Goal: Task Accomplishment & Management: Use online tool/utility

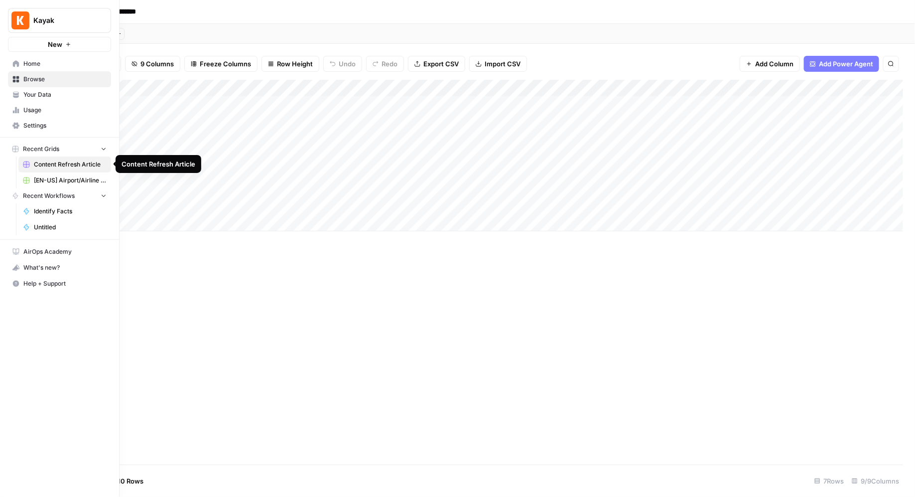
click at [63, 180] on span "[EN-US] Airport/Airline Content Refresh" at bounding box center [70, 180] width 73 height 9
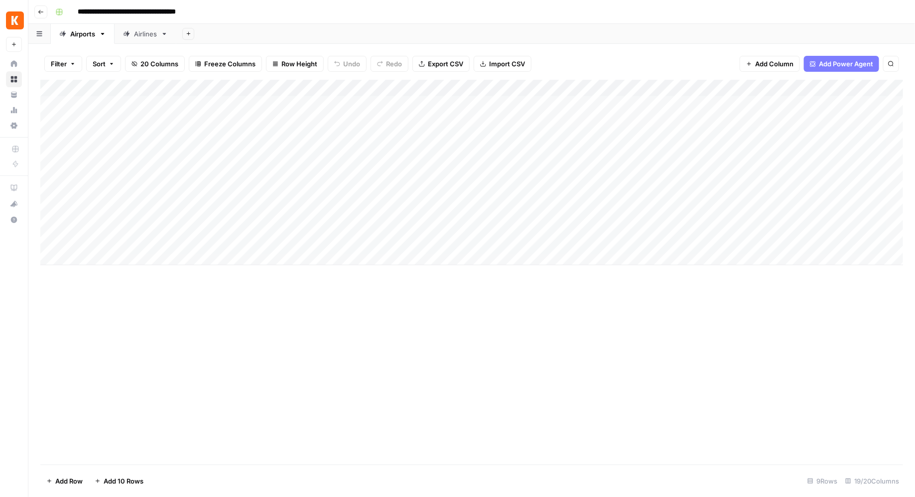
click at [39, 35] on icon "button" at bounding box center [38, 33] width 5 height 5
click at [49, 104] on div "Add Column" at bounding box center [471, 172] width 863 height 185
click at [239, 99] on div "Add Column" at bounding box center [471, 172] width 863 height 185
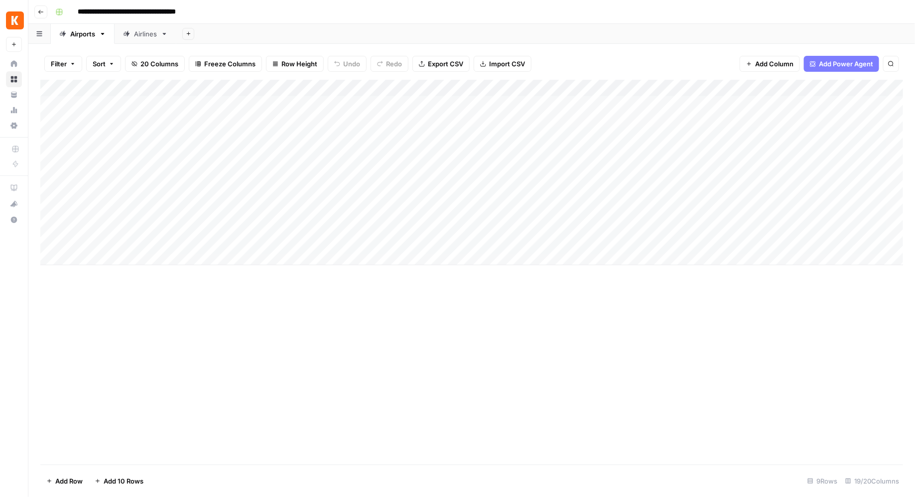
click at [239, 99] on div "Add Column" at bounding box center [471, 172] width 863 height 185
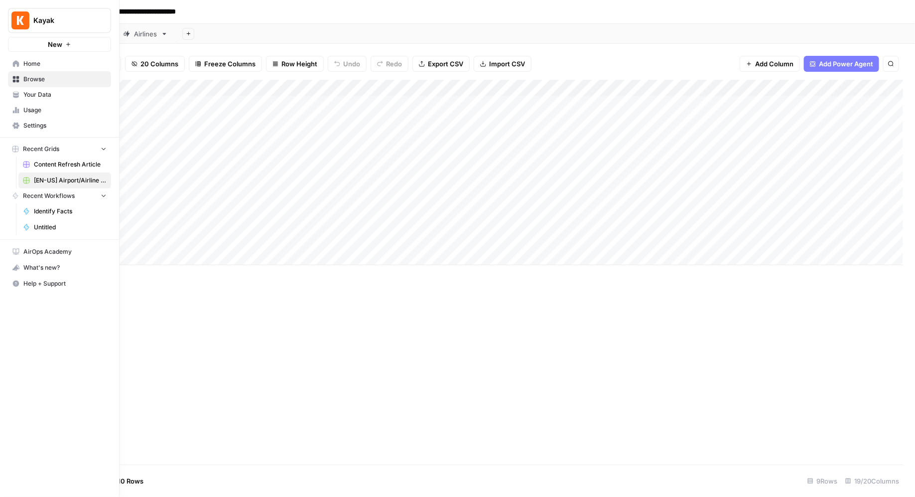
click at [15, 65] on icon at bounding box center [15, 63] width 7 height 7
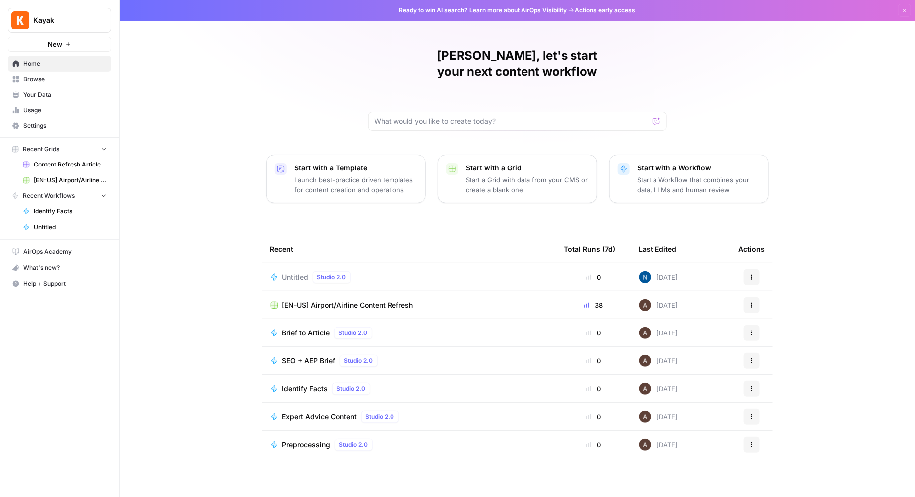
click at [35, 196] on span "Recent Workflows" at bounding box center [49, 195] width 52 height 9
click at [52, 207] on span "Identify Facts" at bounding box center [70, 211] width 73 height 9
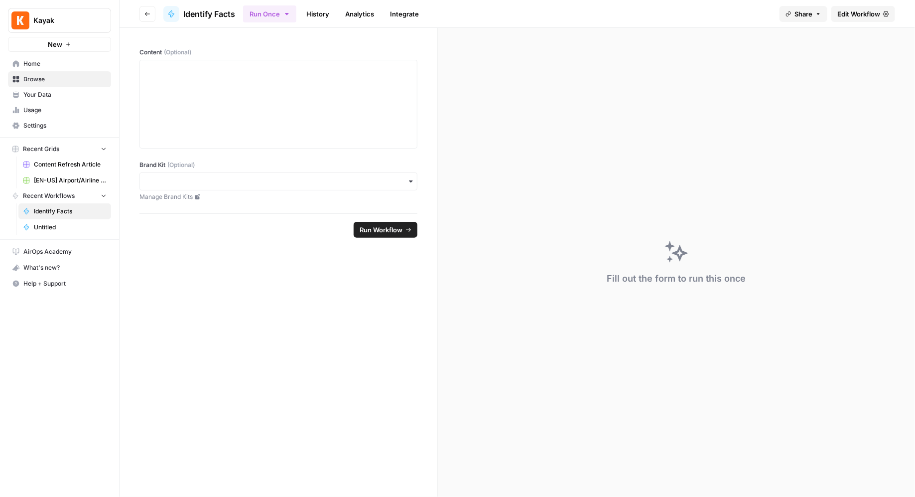
click at [141, 9] on button "Go back" at bounding box center [147, 14] width 16 height 16
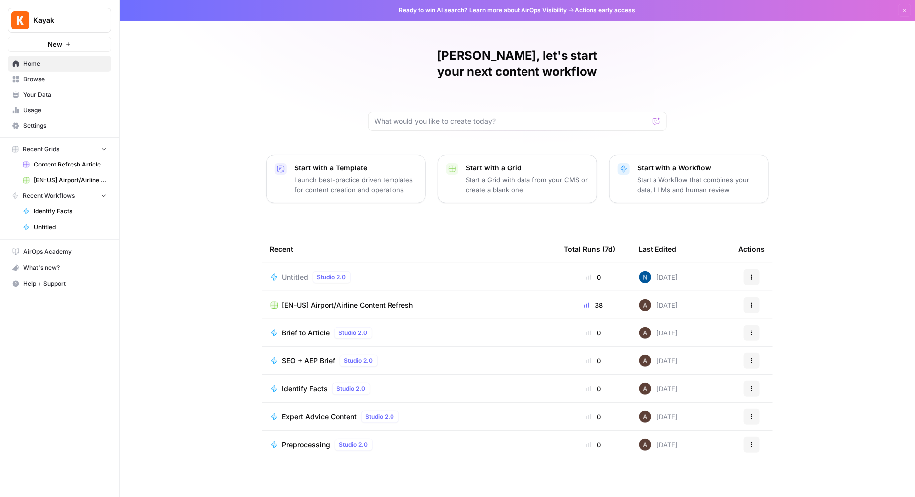
click at [402, 300] on span "[EN-US] Airport/Airline Content Refresh" at bounding box center [347, 305] width 131 height 10
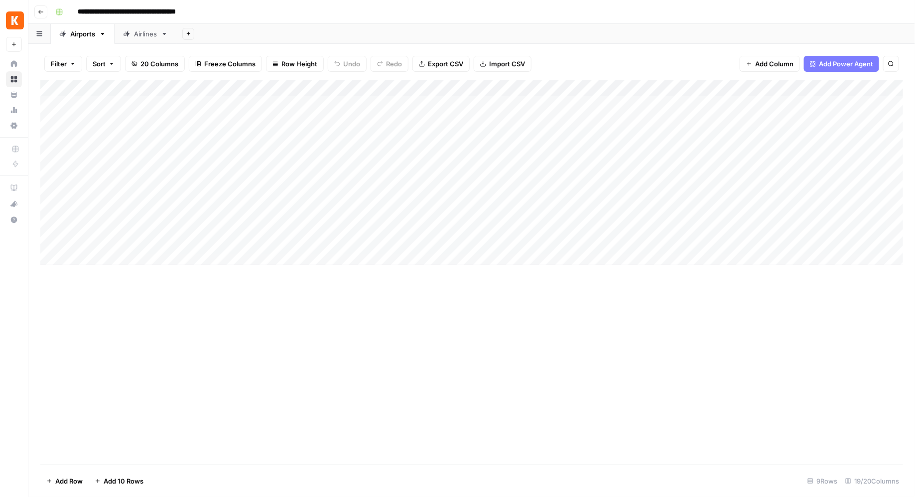
click at [323, 238] on div "Add Column" at bounding box center [471, 172] width 863 height 185
click at [360, 239] on div "Add Column" at bounding box center [471, 172] width 863 height 185
click at [475, 325] on div "Add Column" at bounding box center [471, 272] width 863 height 385
click at [52, 238] on div "Add Column" at bounding box center [471, 172] width 863 height 185
click at [72, 483] on span "Delete 1 Row" at bounding box center [66, 481] width 40 height 10
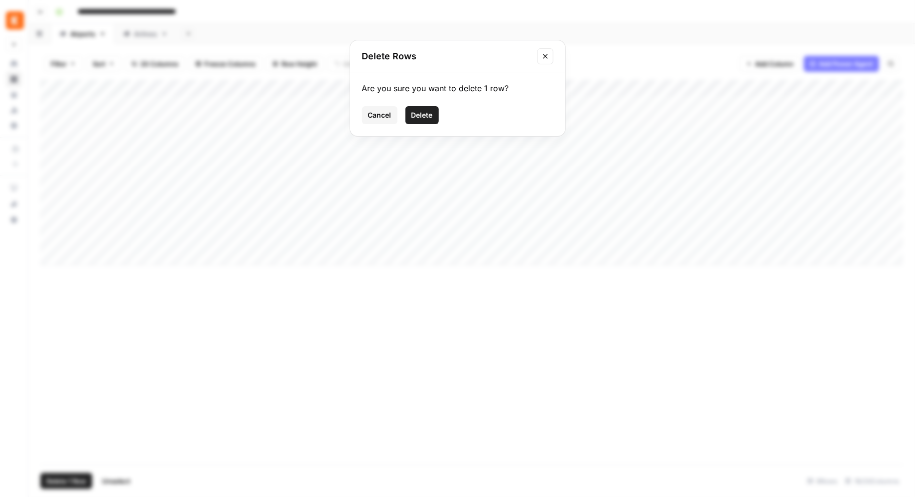
click at [426, 106] on button "Delete" at bounding box center [421, 115] width 33 height 18
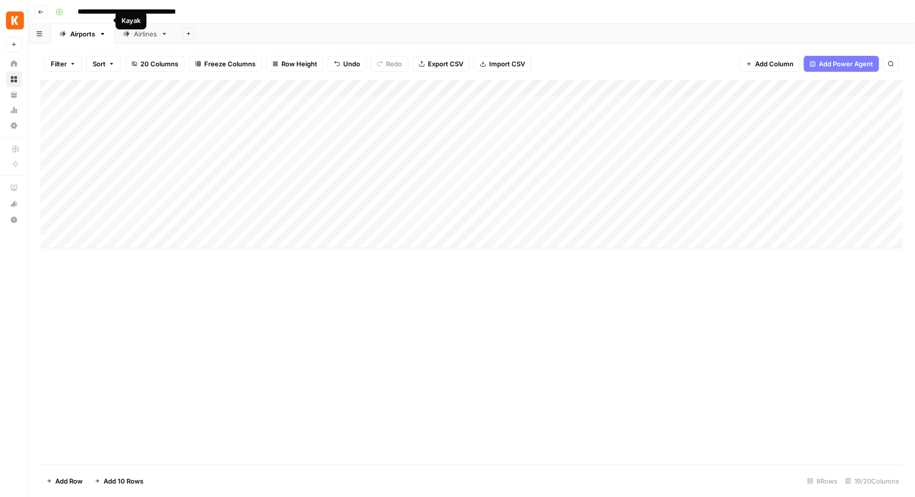
click at [181, 14] on input "**********" at bounding box center [144, 12] width 143 height 16
click at [58, 12] on rect "button" at bounding box center [59, 12] width 6 height 6
click at [103, 34] on icon "button" at bounding box center [102, 34] width 3 height 2
click at [104, 34] on icon "button" at bounding box center [102, 33] width 7 height 7
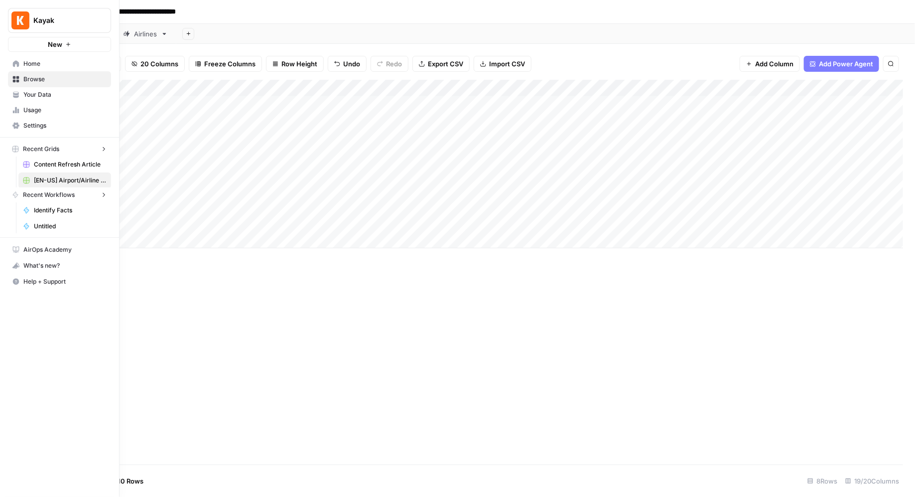
click at [9, 61] on link "Home" at bounding box center [59, 64] width 103 height 16
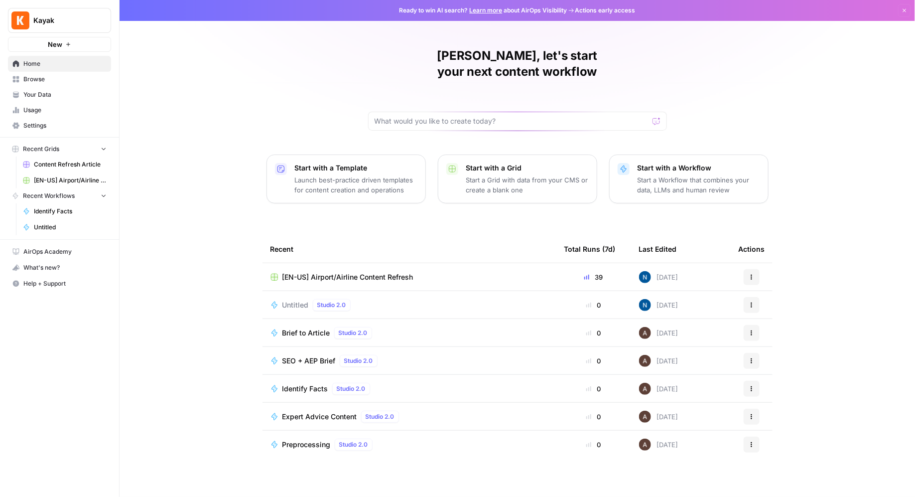
click at [58, 195] on span "Recent Workflows" at bounding box center [49, 195] width 52 height 9
click at [58, 207] on span "Identify Facts" at bounding box center [70, 211] width 73 height 9
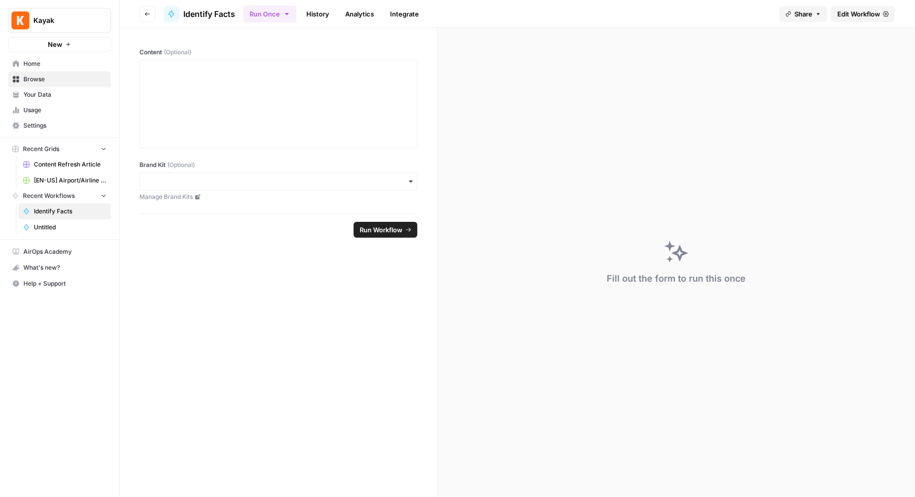
click at [140, 10] on button "Go back" at bounding box center [147, 14] width 16 height 16
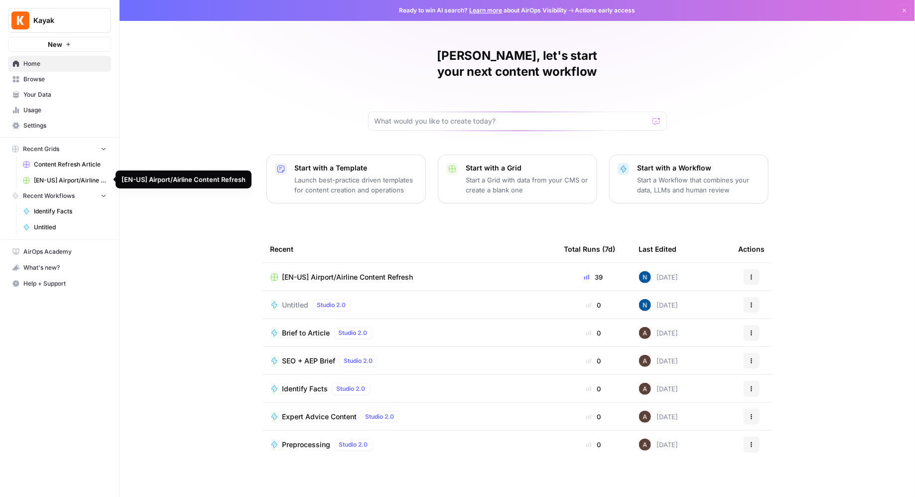
click at [71, 176] on span "[EN-US] Airport/Airline Content Refresh" at bounding box center [70, 180] width 73 height 9
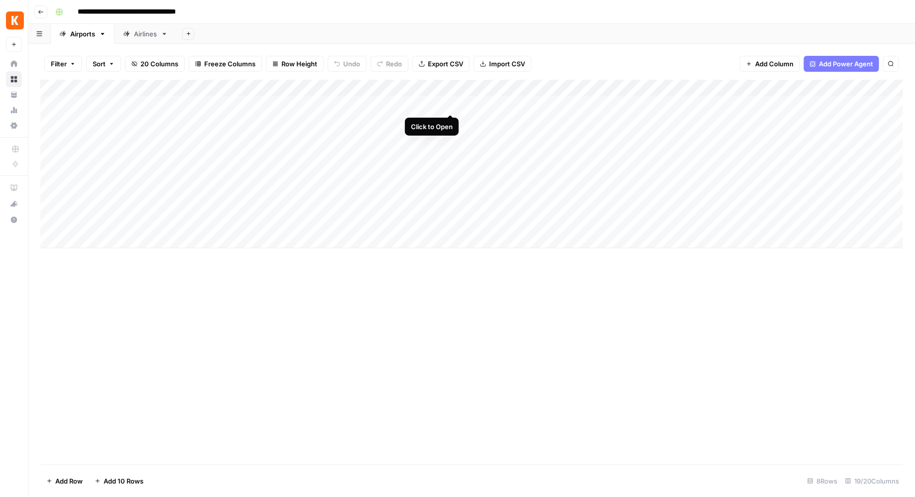
click at [451, 103] on div "Add Column" at bounding box center [471, 164] width 863 height 168
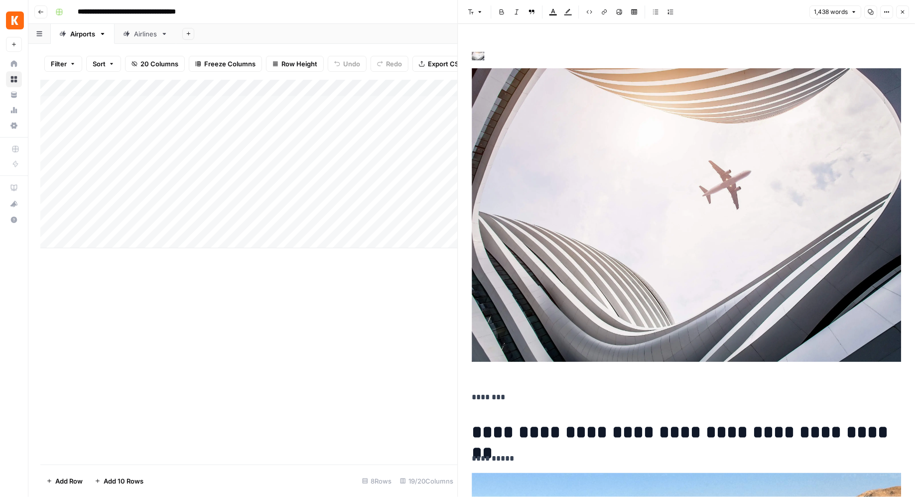
click at [906, 12] on button "Close" at bounding box center [902, 11] width 13 height 13
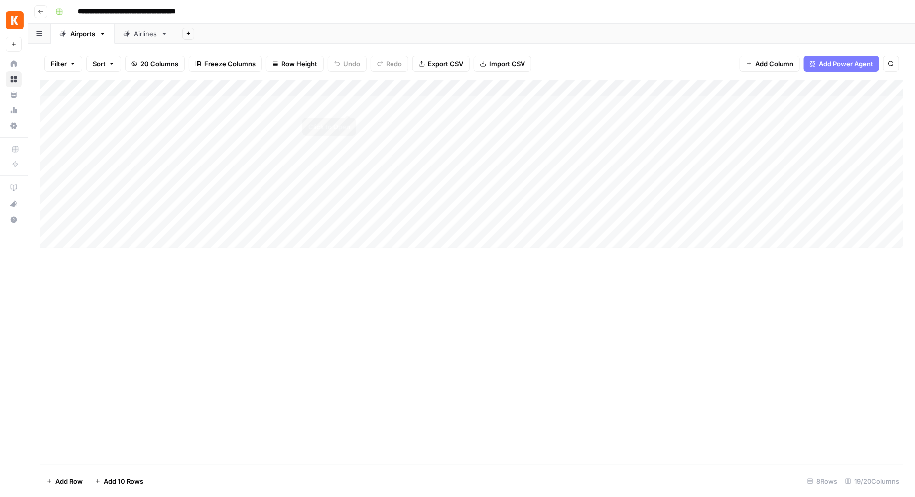
click at [347, 103] on div "Add Column" at bounding box center [471, 164] width 863 height 168
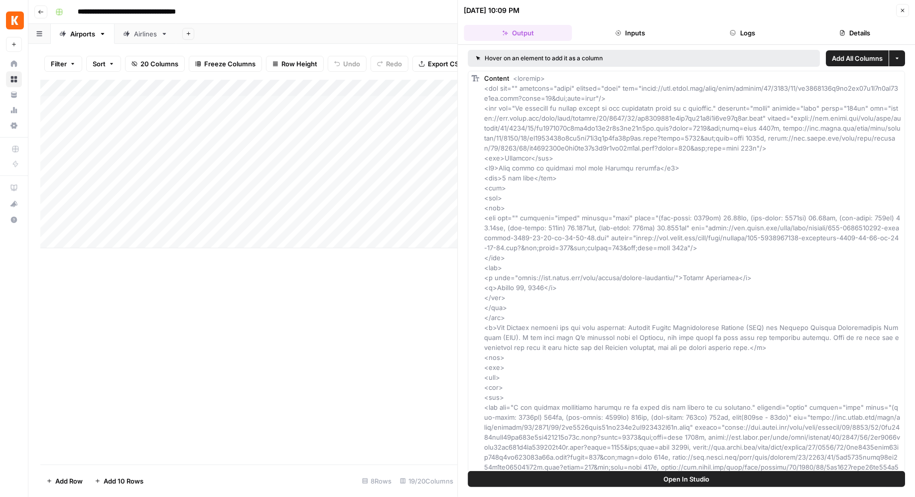
click at [628, 28] on button "Inputs" at bounding box center [630, 33] width 108 height 16
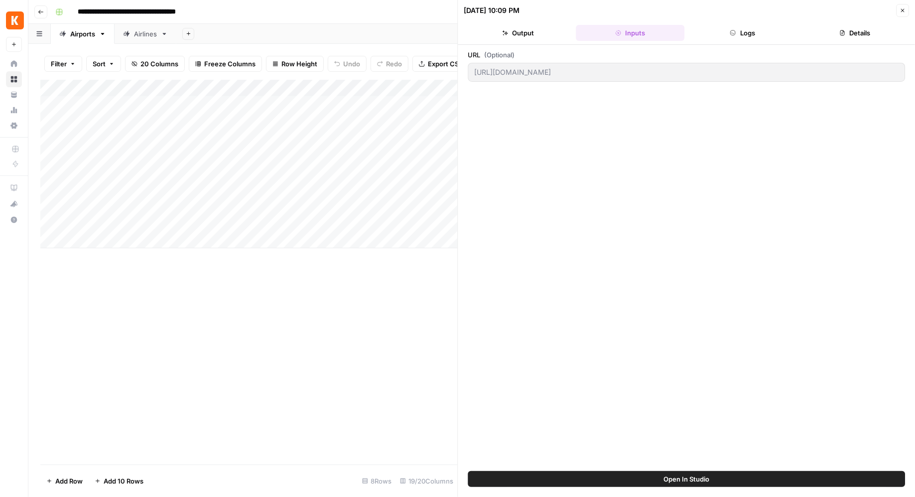
click at [542, 35] on button "Output" at bounding box center [518, 33] width 108 height 16
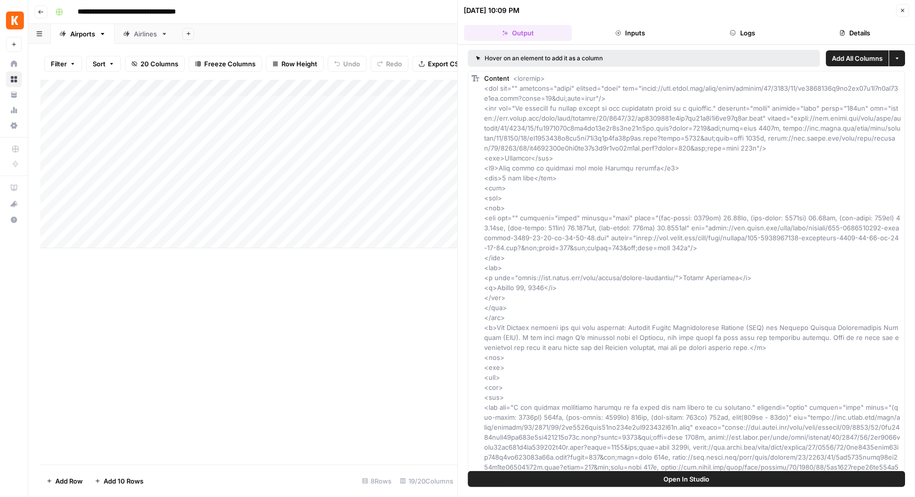
click at [849, 25] on button "Details" at bounding box center [855, 33] width 108 height 16
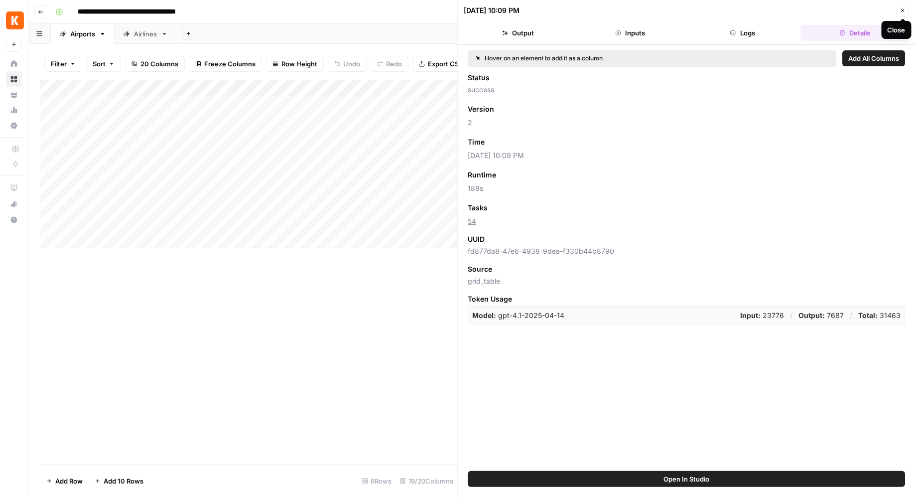
click at [906, 7] on button "Close" at bounding box center [902, 10] width 13 height 13
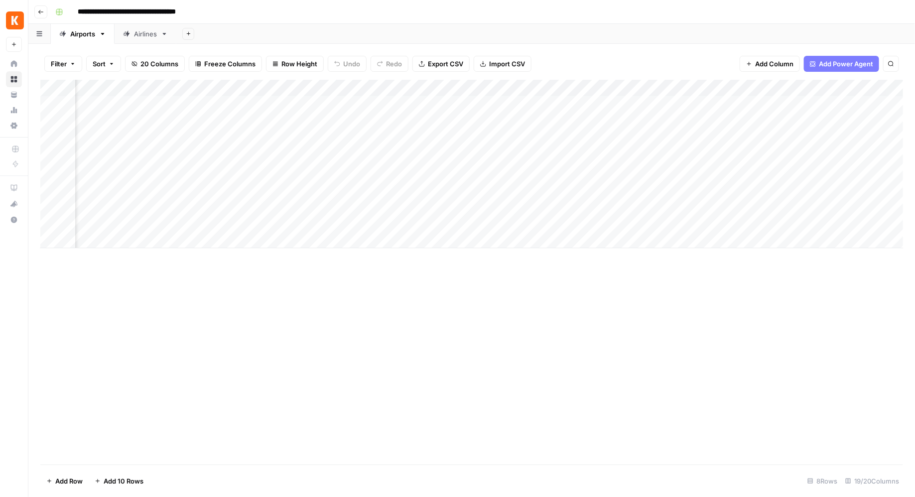
scroll to position [0, 227]
click at [508, 87] on div "Add Column" at bounding box center [471, 164] width 863 height 168
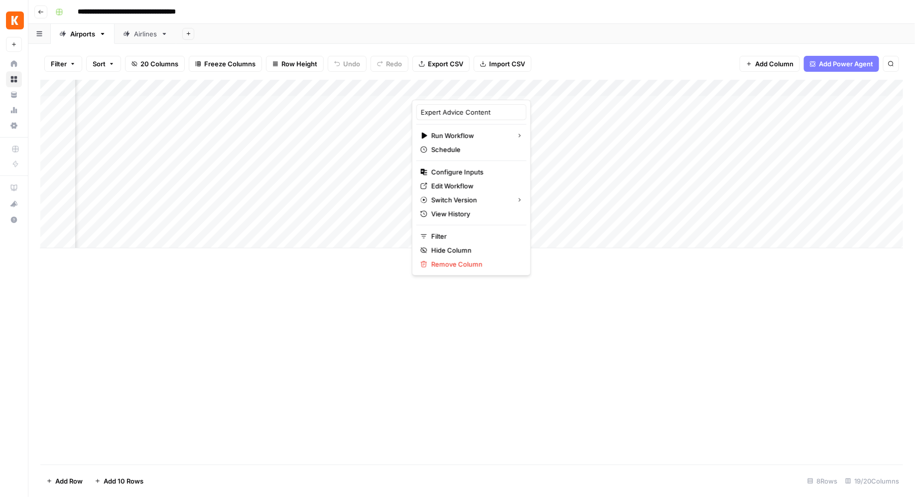
click at [508, 87] on div at bounding box center [471, 90] width 118 height 20
click at [546, 108] on div "Add Column" at bounding box center [471, 164] width 863 height 168
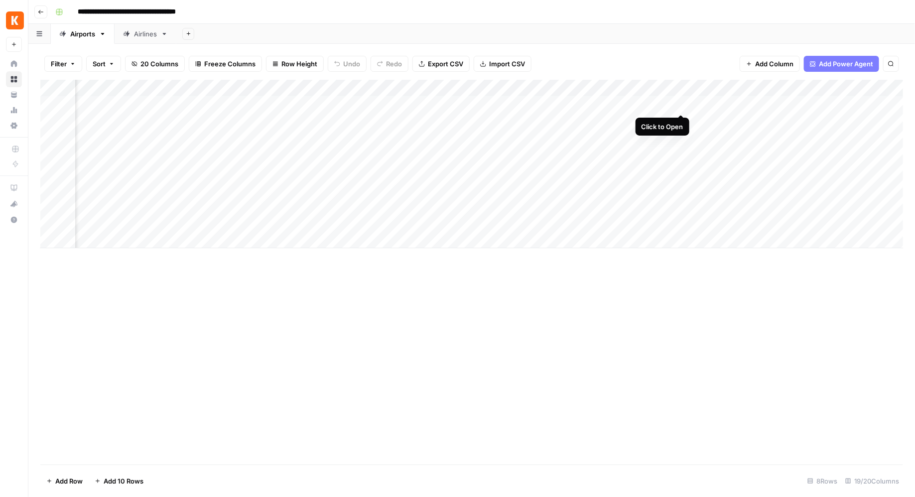
click at [681, 105] on div "Add Column" at bounding box center [471, 164] width 863 height 168
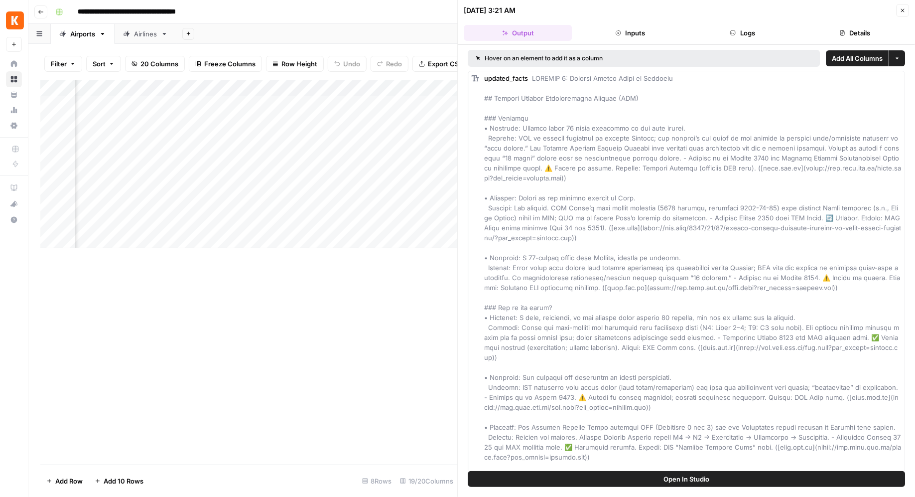
click at [632, 36] on button "Inputs" at bounding box center [630, 33] width 108 height 16
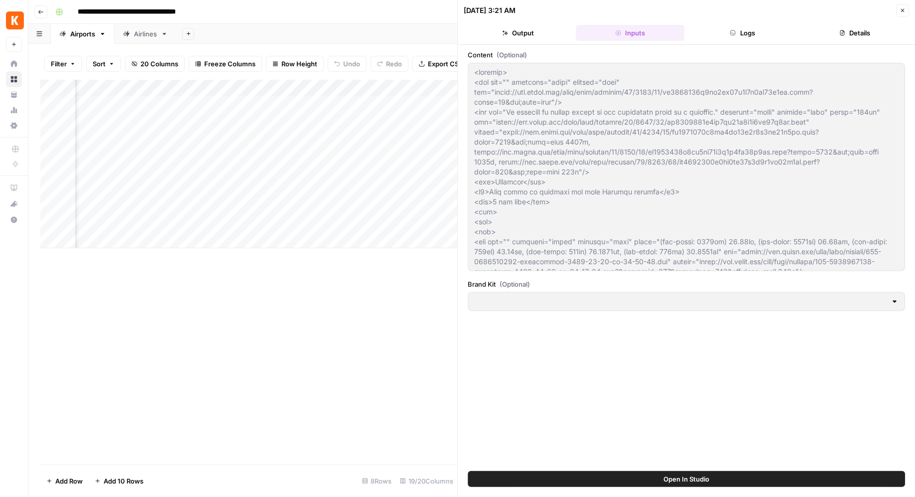
click at [725, 30] on button "Logs" at bounding box center [742, 33] width 108 height 16
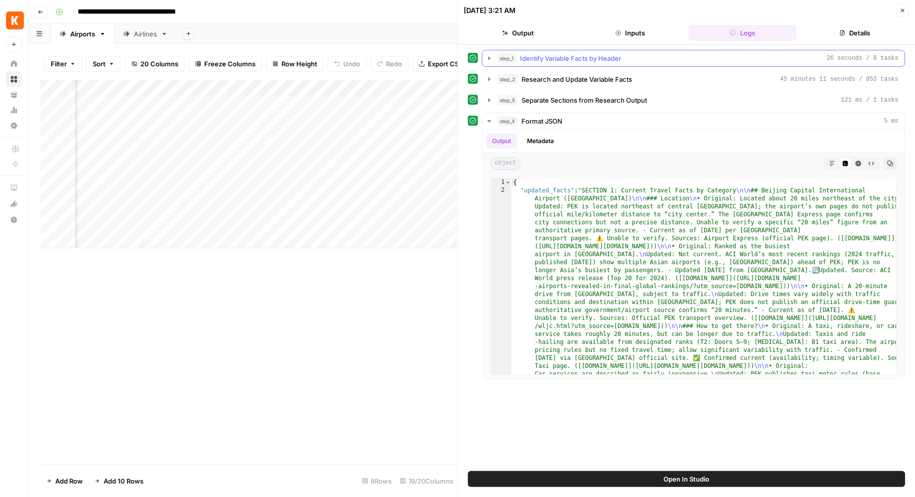
click at [487, 58] on icon "button" at bounding box center [490, 58] width 8 height 8
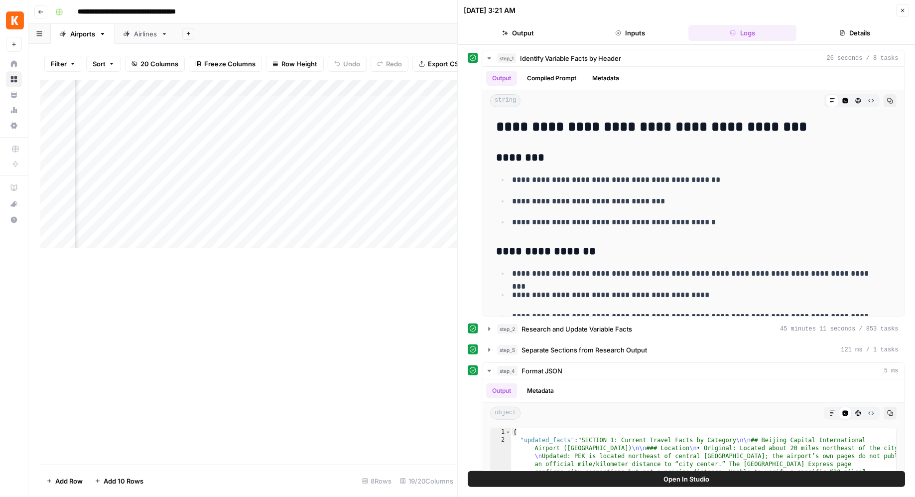
click at [901, 11] on icon "button" at bounding box center [903, 10] width 6 height 6
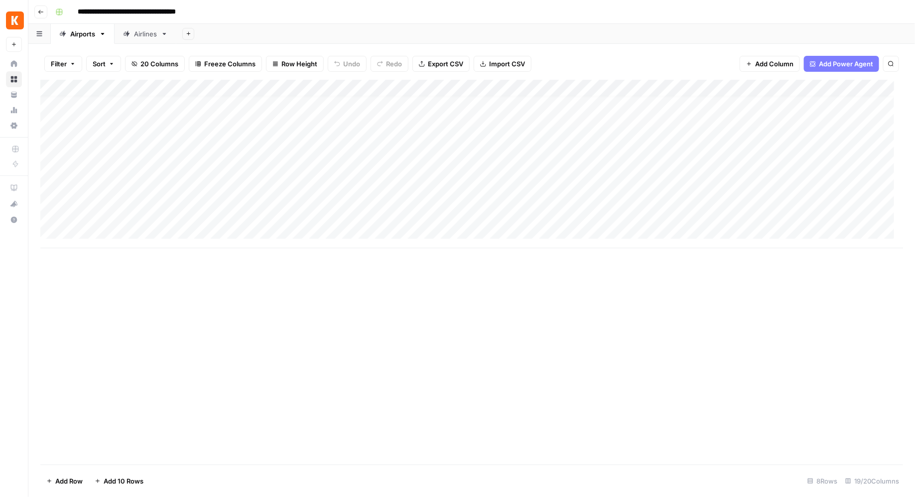
scroll to position [9, 0]
click at [146, 33] on div "Airlines" at bounding box center [145, 34] width 23 height 10
click at [85, 38] on div "Airports" at bounding box center [82, 34] width 25 height 10
click at [460, 107] on div "Add Column" at bounding box center [471, 164] width 863 height 168
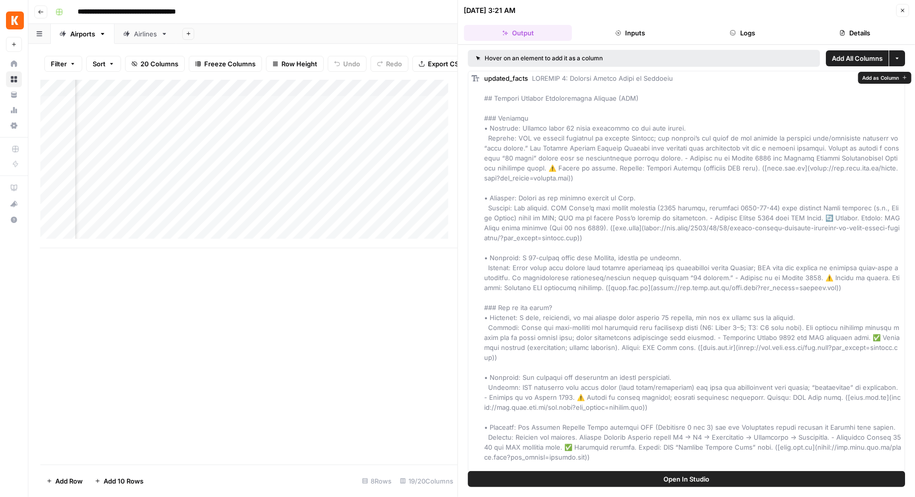
click at [661, 34] on button "Inputs" at bounding box center [630, 33] width 108 height 16
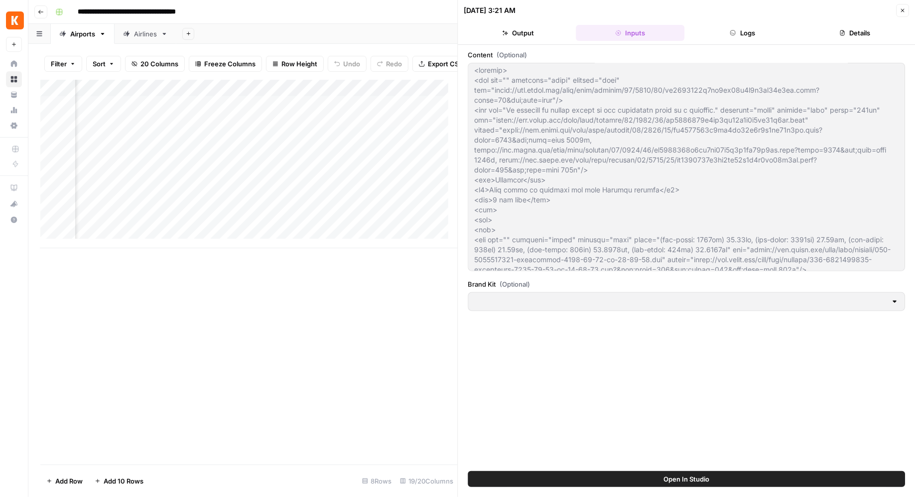
scroll to position [2, 0]
click at [727, 35] on button "Logs" at bounding box center [742, 33] width 108 height 16
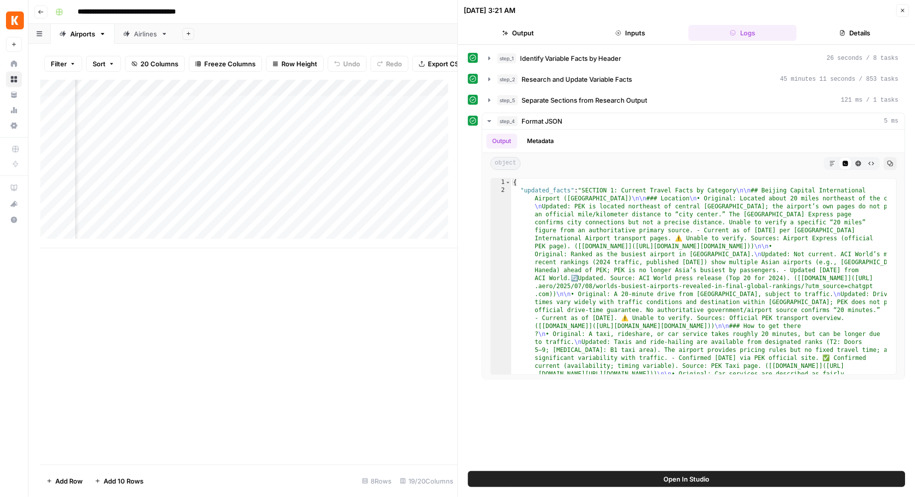
click at [861, 30] on button "Details" at bounding box center [855, 33] width 108 height 16
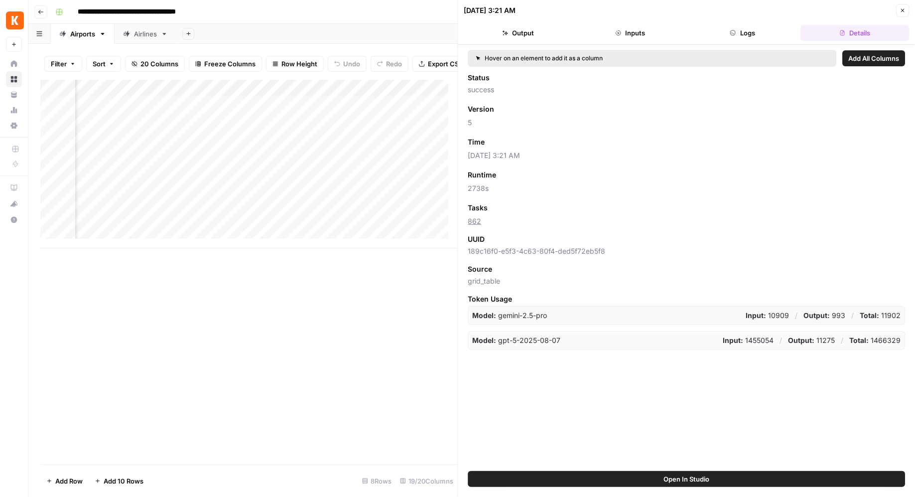
click at [771, 33] on button "Logs" at bounding box center [742, 33] width 108 height 16
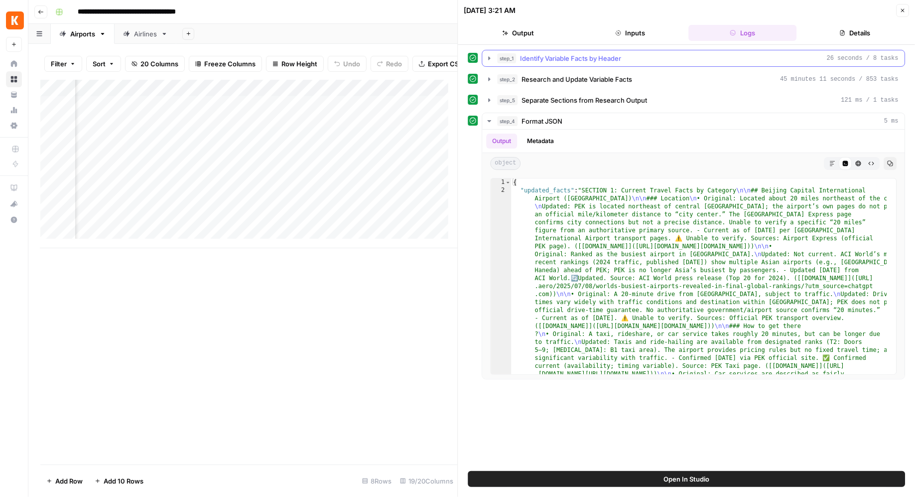
click at [490, 58] on icon "button" at bounding box center [490, 58] width 8 height 8
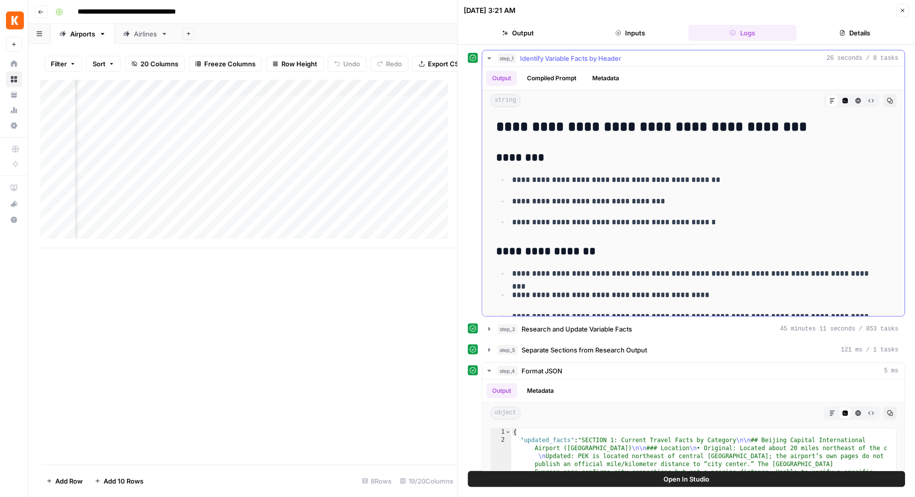
click at [557, 79] on button "Compiled Prompt" at bounding box center [552, 78] width 61 height 15
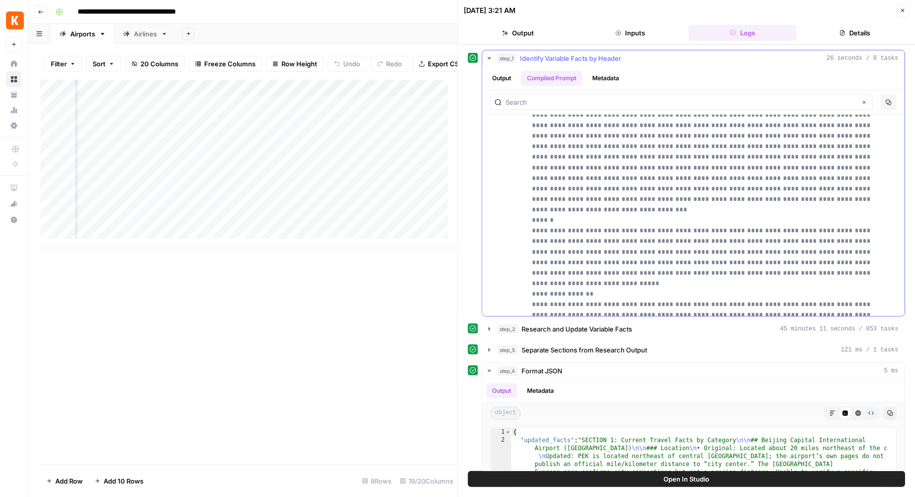
scroll to position [3173, 0]
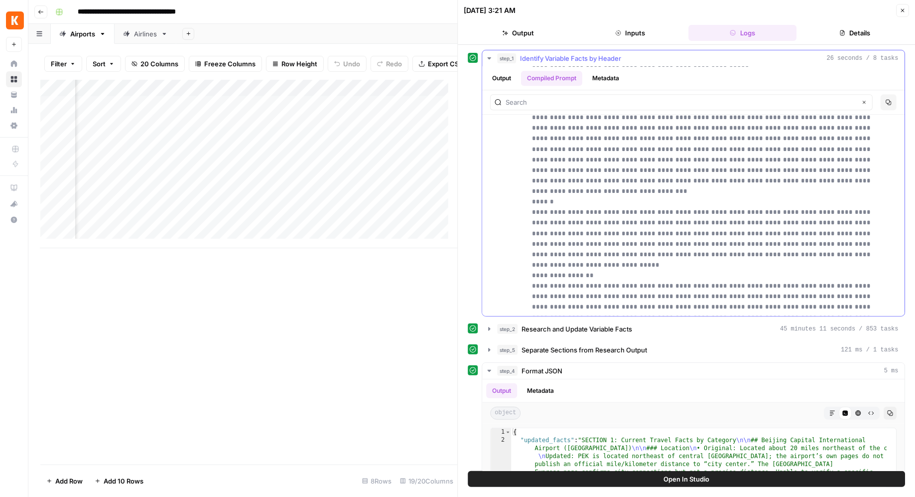
click at [603, 81] on button "Metadata" at bounding box center [606, 78] width 39 height 15
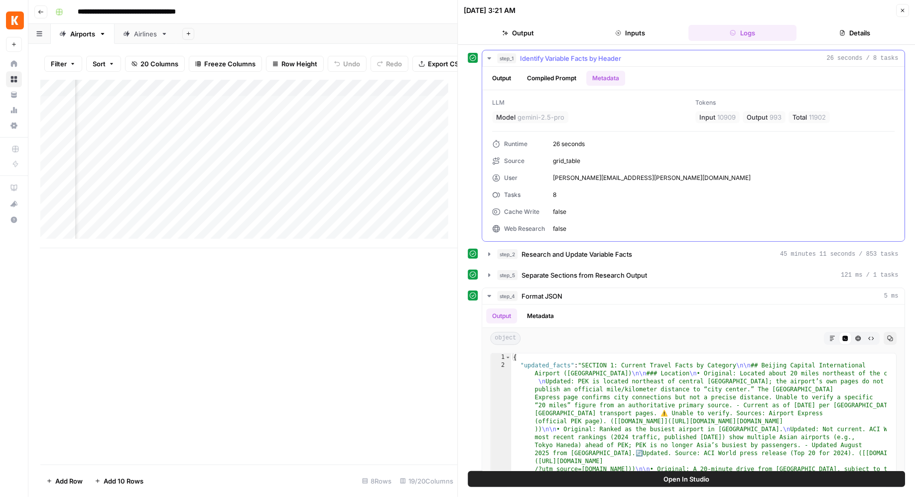
click at [513, 81] on button "Output" at bounding box center [502, 78] width 31 height 15
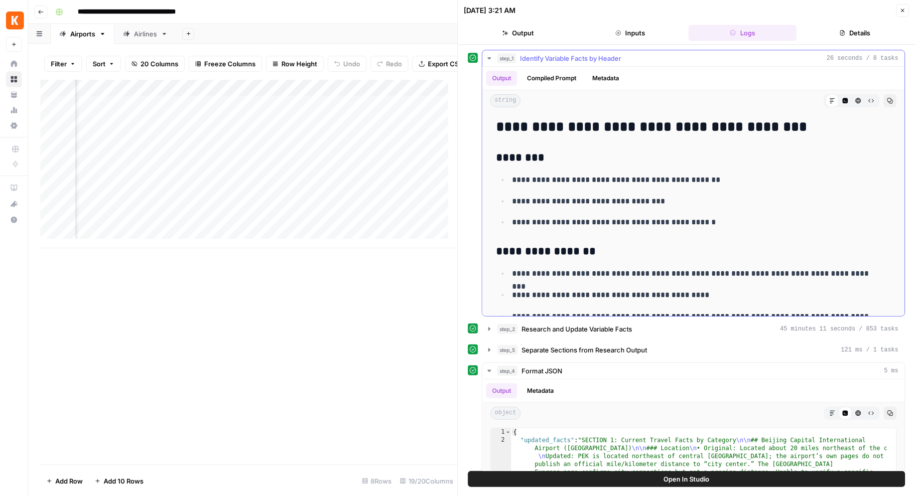
click at [490, 54] on icon "button" at bounding box center [490, 58] width 8 height 8
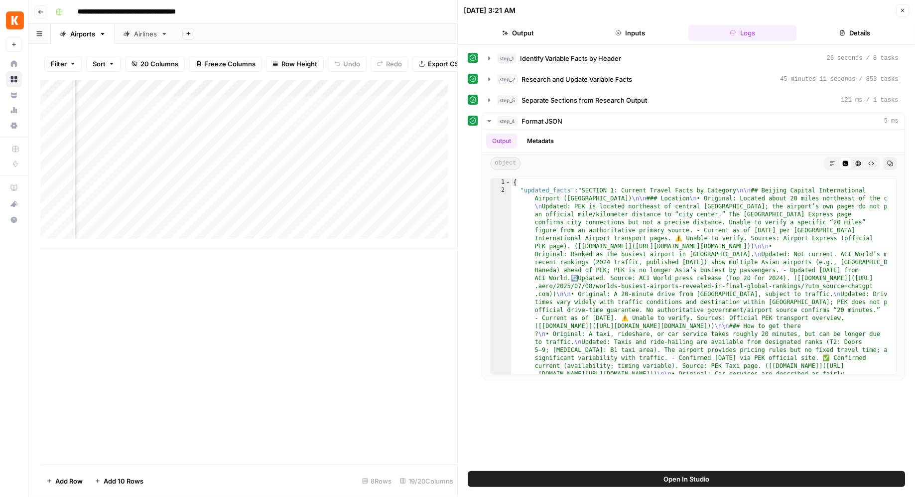
click at [904, 10] on icon "button" at bounding box center [903, 10] width 6 height 6
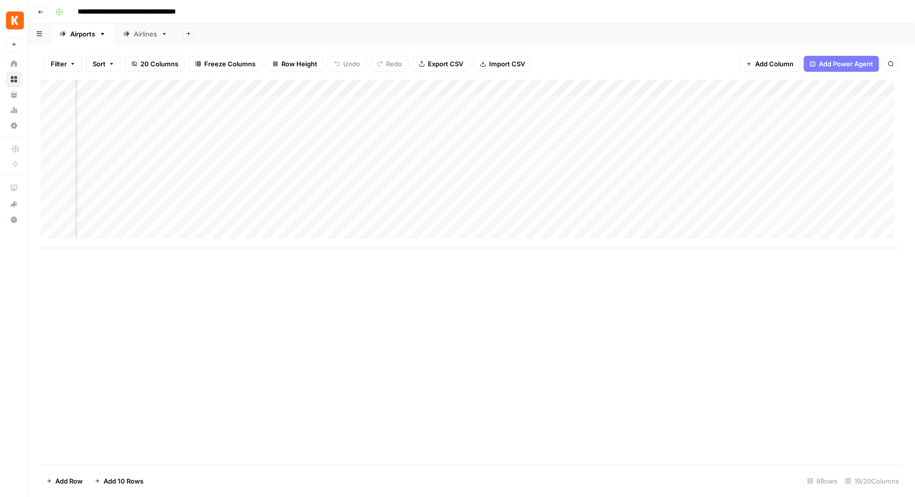
click at [650, 104] on div "Add Column" at bounding box center [471, 164] width 863 height 168
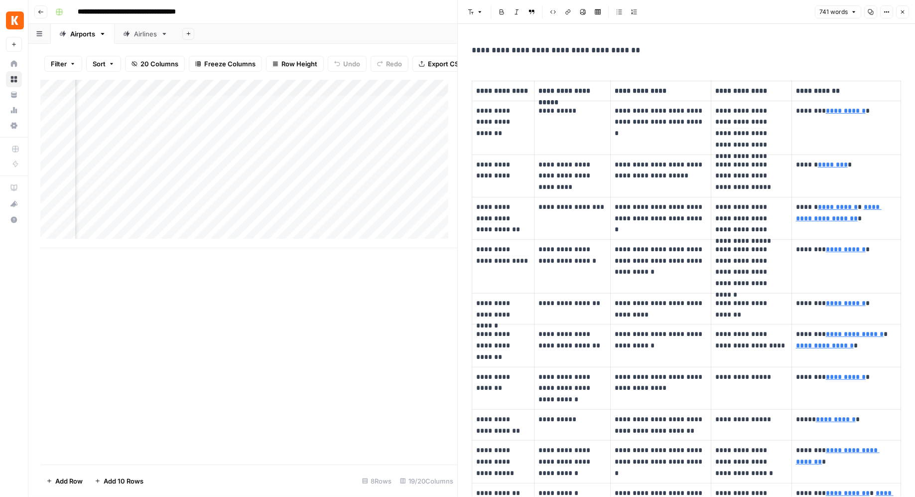
click at [907, 7] on button "Close" at bounding box center [902, 11] width 13 height 13
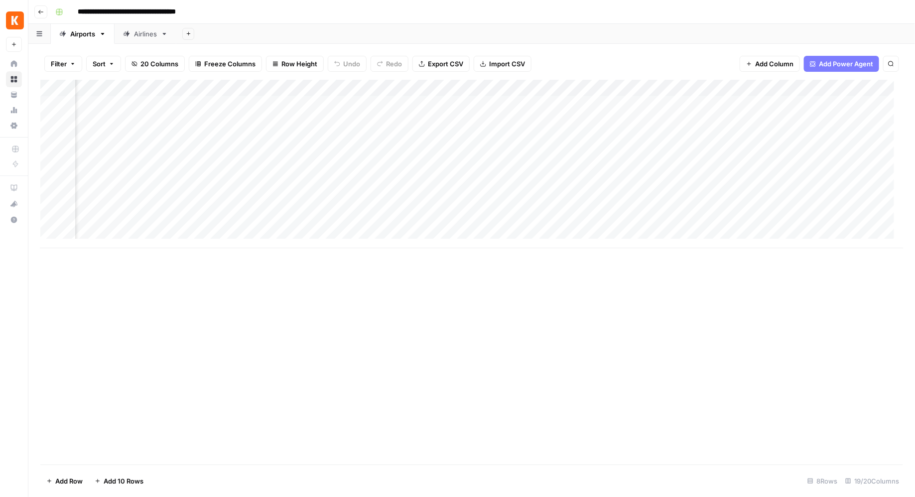
scroll to position [0, 1088]
click at [751, 106] on div "Add Column" at bounding box center [471, 164] width 863 height 168
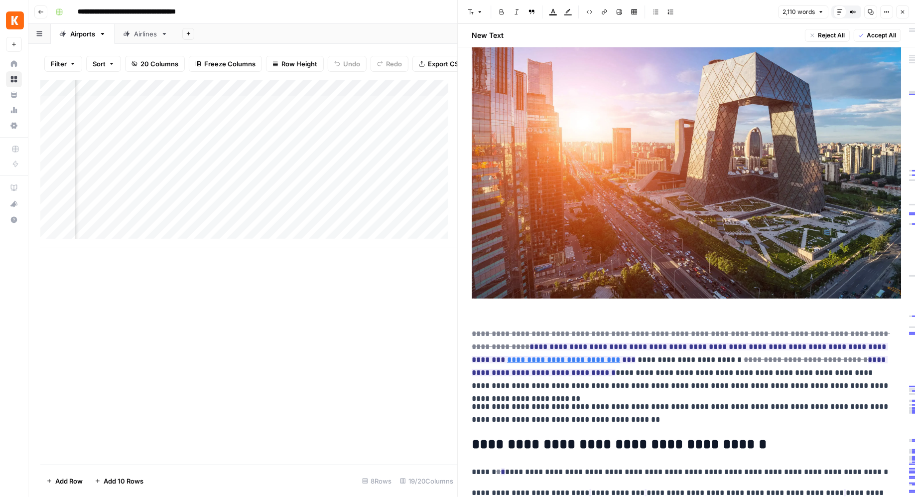
scroll to position [5814, 0]
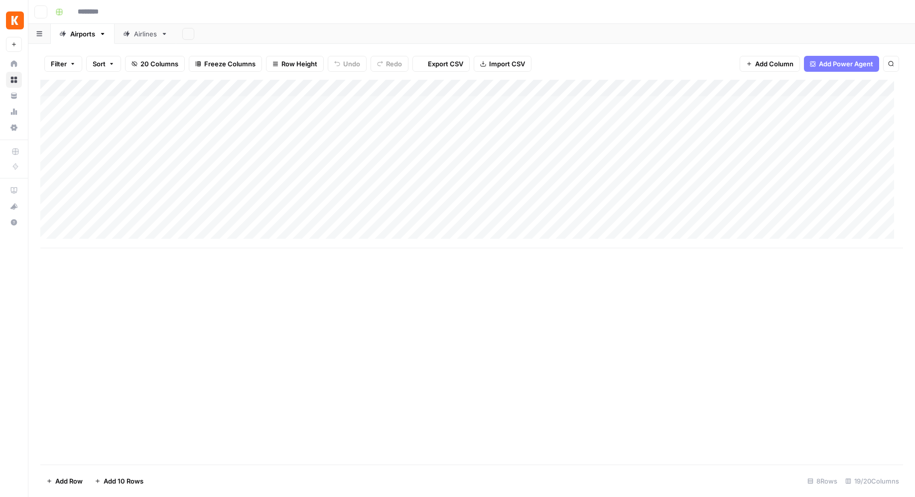
type input "**********"
click at [463, 105] on div "Add Column" at bounding box center [471, 164] width 863 height 168
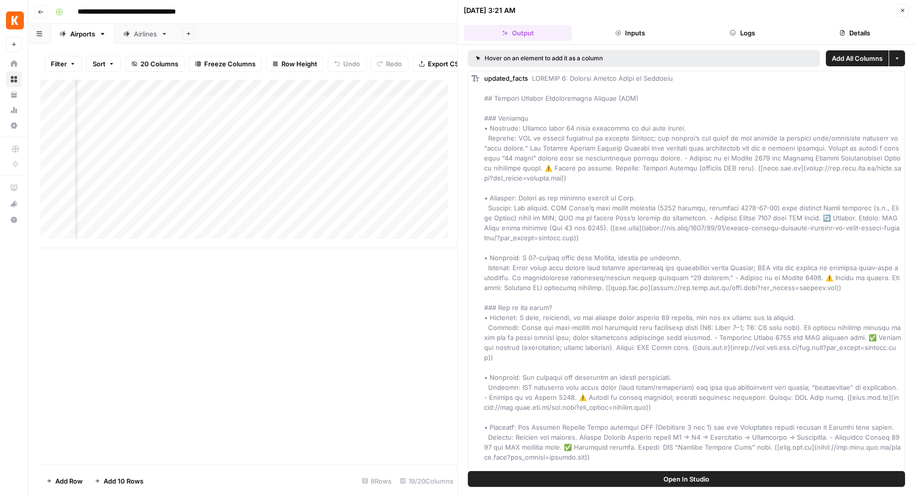
click at [736, 33] on button "Logs" at bounding box center [742, 33] width 108 height 16
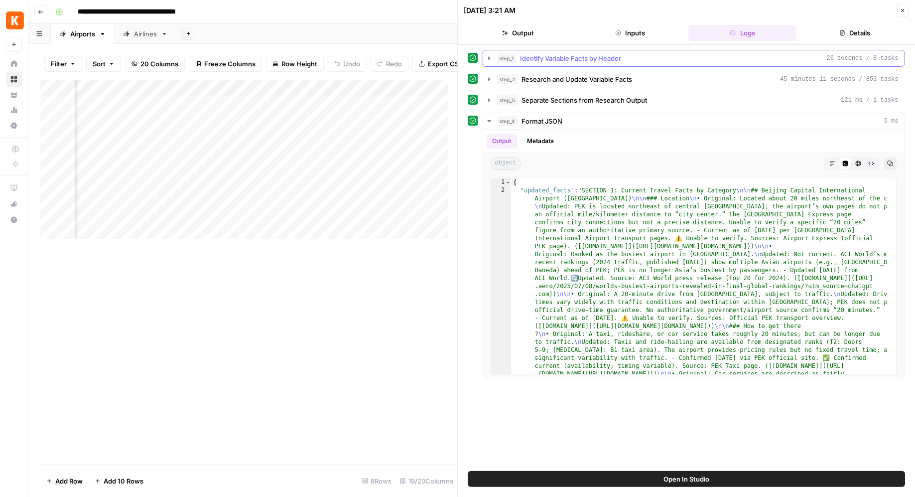
click at [488, 60] on icon "button" at bounding box center [490, 58] width 8 height 8
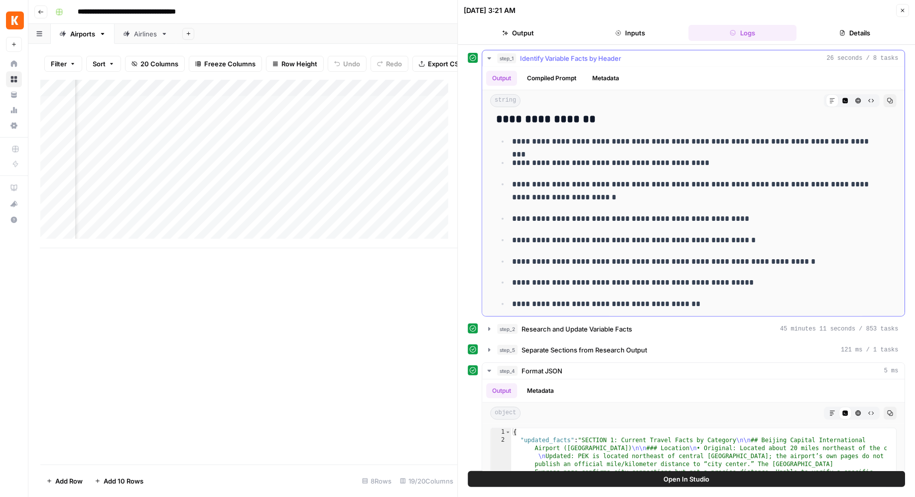
scroll to position [124, 0]
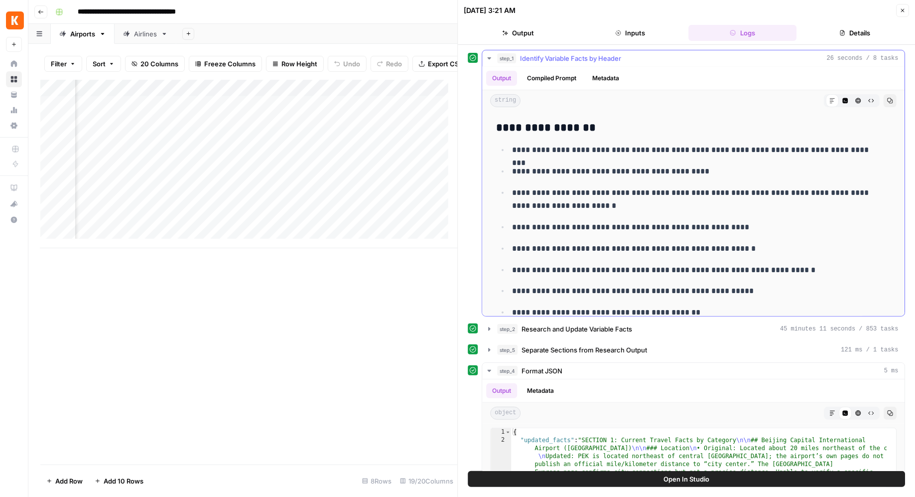
click at [553, 83] on button "Compiled Prompt" at bounding box center [552, 78] width 61 height 15
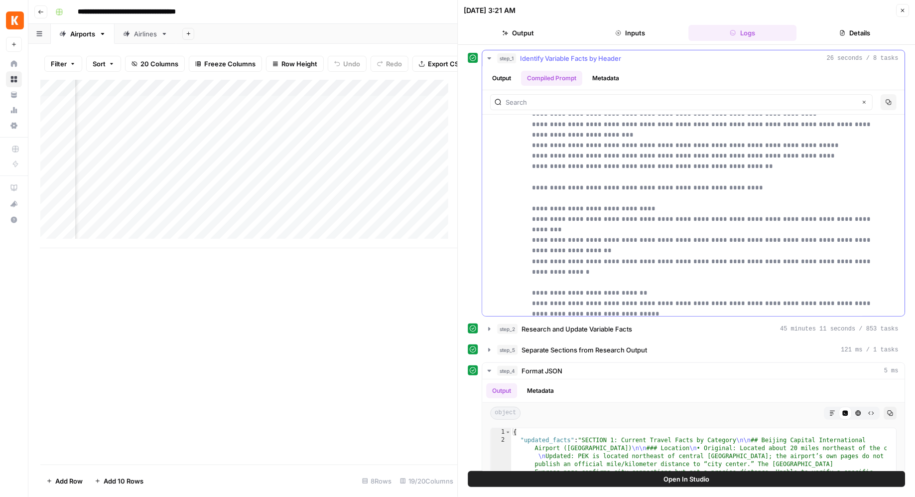
scroll to position [267, 0]
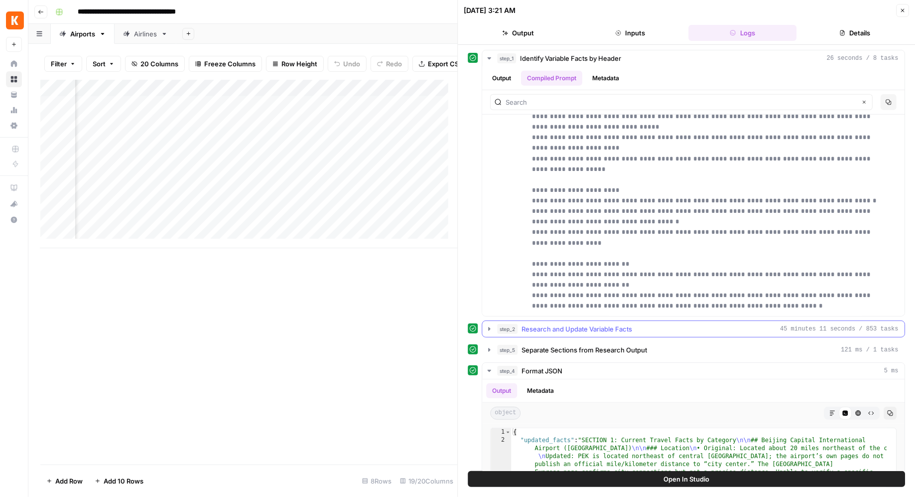
click at [492, 330] on icon "button" at bounding box center [490, 329] width 8 height 8
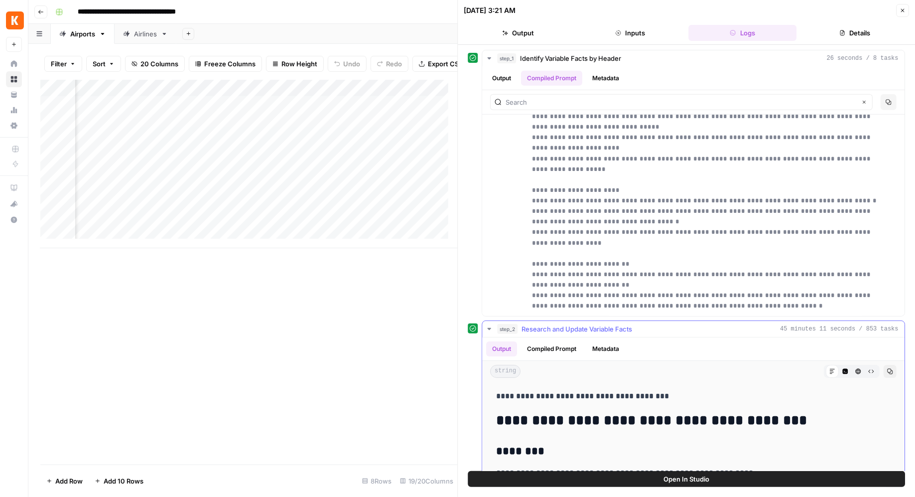
scroll to position [128, 0]
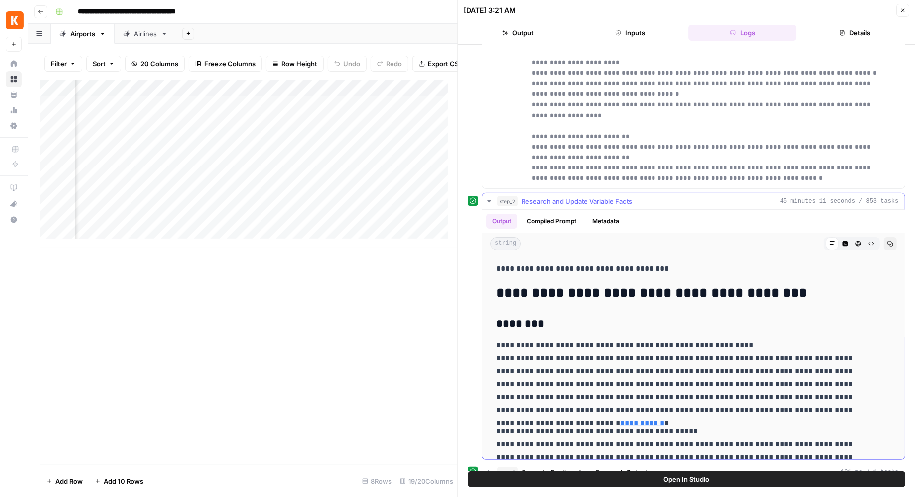
click at [558, 218] on button "Compiled Prompt" at bounding box center [552, 221] width 61 height 15
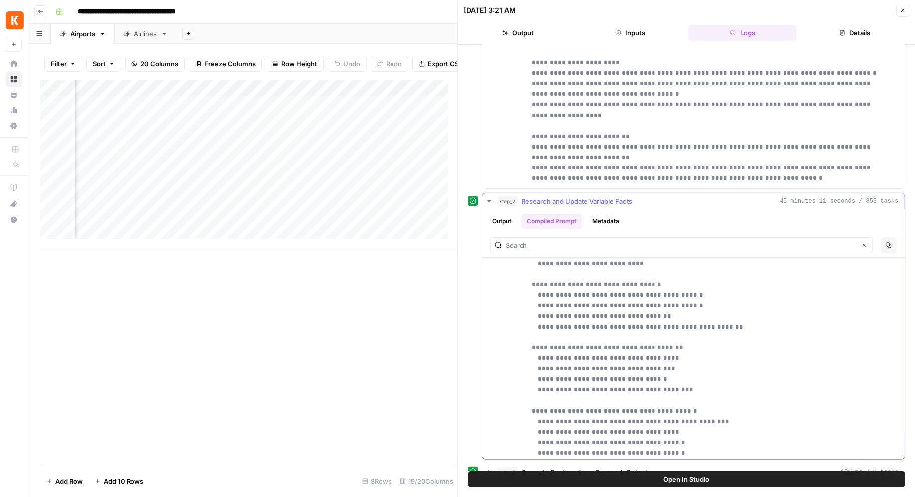
scroll to position [215, 0]
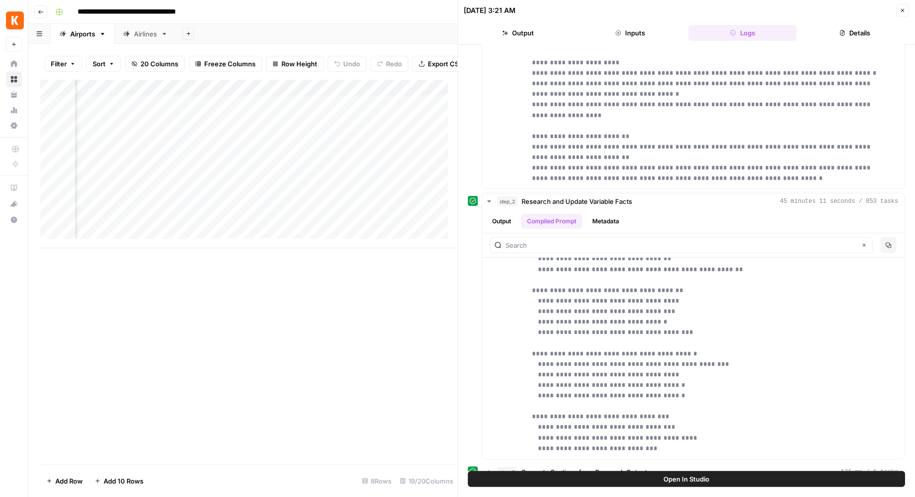
click at [903, 7] on icon "button" at bounding box center [903, 10] width 6 height 6
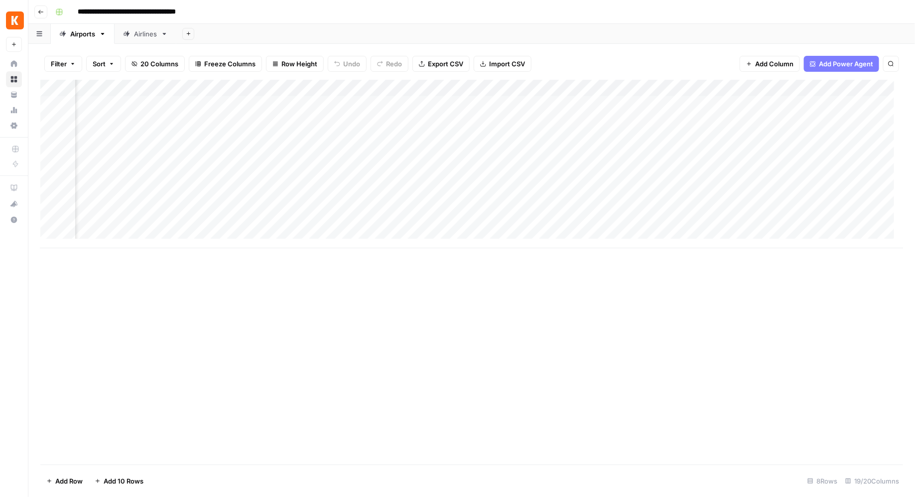
click at [652, 102] on div "Add Column" at bounding box center [471, 164] width 863 height 168
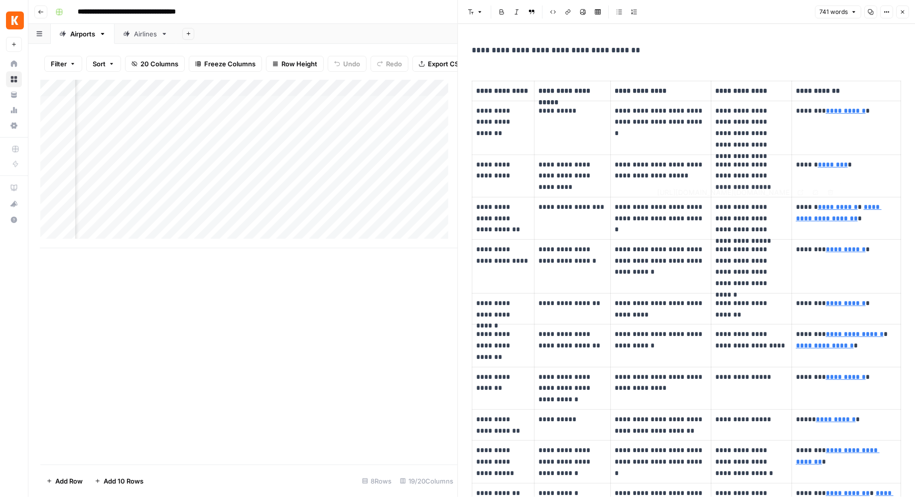
type input "[URL][DOMAIN_NAME][DOMAIN_NAME]"
click at [902, 11] on icon "button" at bounding box center [902, 11] width 3 height 3
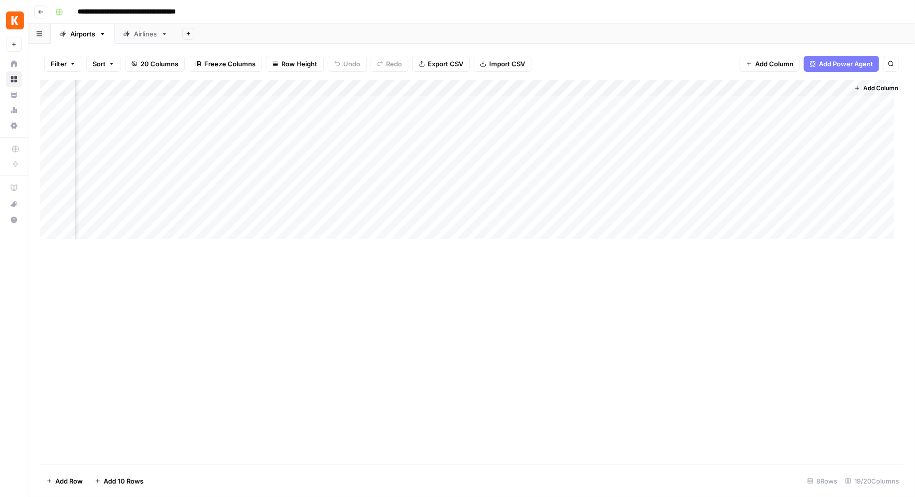
scroll to position [0, 1129]
click at [712, 104] on div "Add Column" at bounding box center [471, 164] width 863 height 168
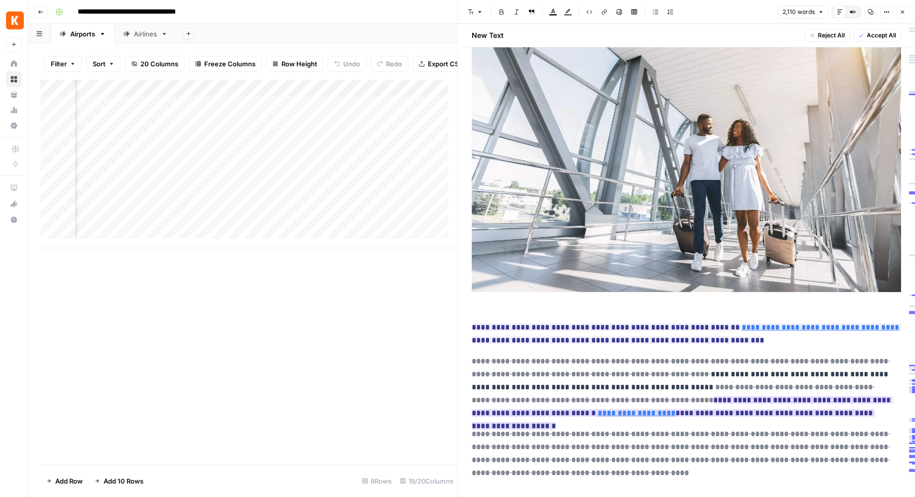
scroll to position [4943, 0]
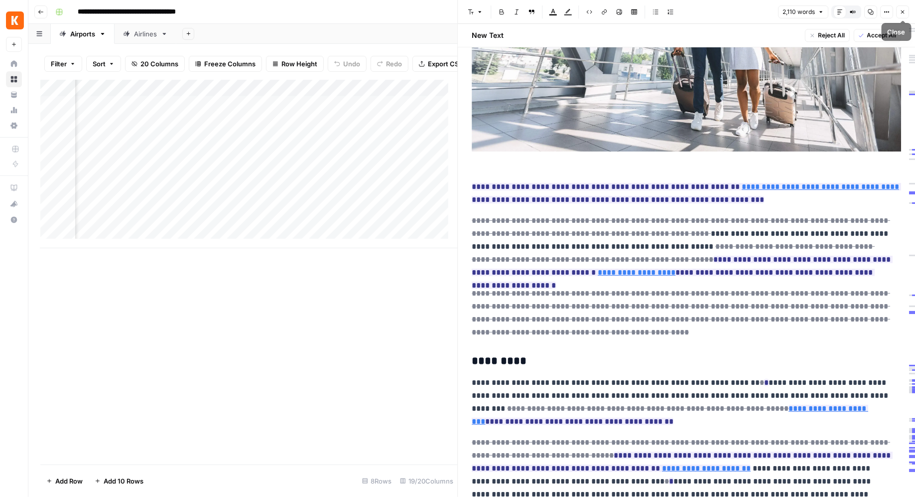
click at [901, 6] on button "Close" at bounding box center [902, 11] width 13 height 13
